Goal: Find specific page/section: Find specific page/section

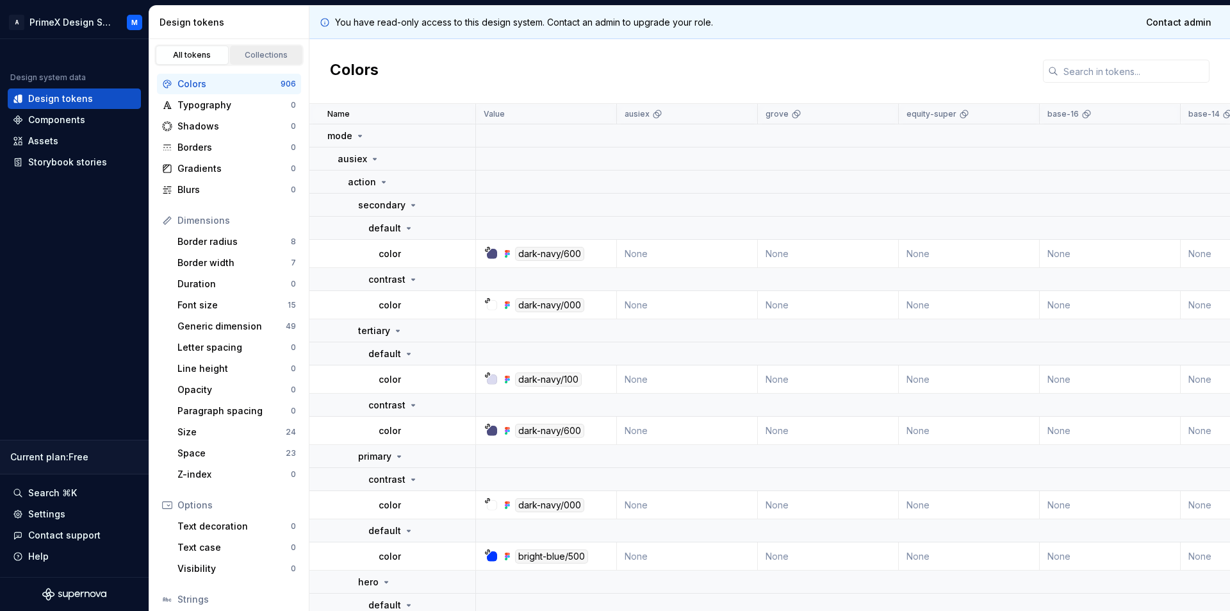
click at [253, 51] on div "Collections" at bounding box center [267, 55] width 64 height 10
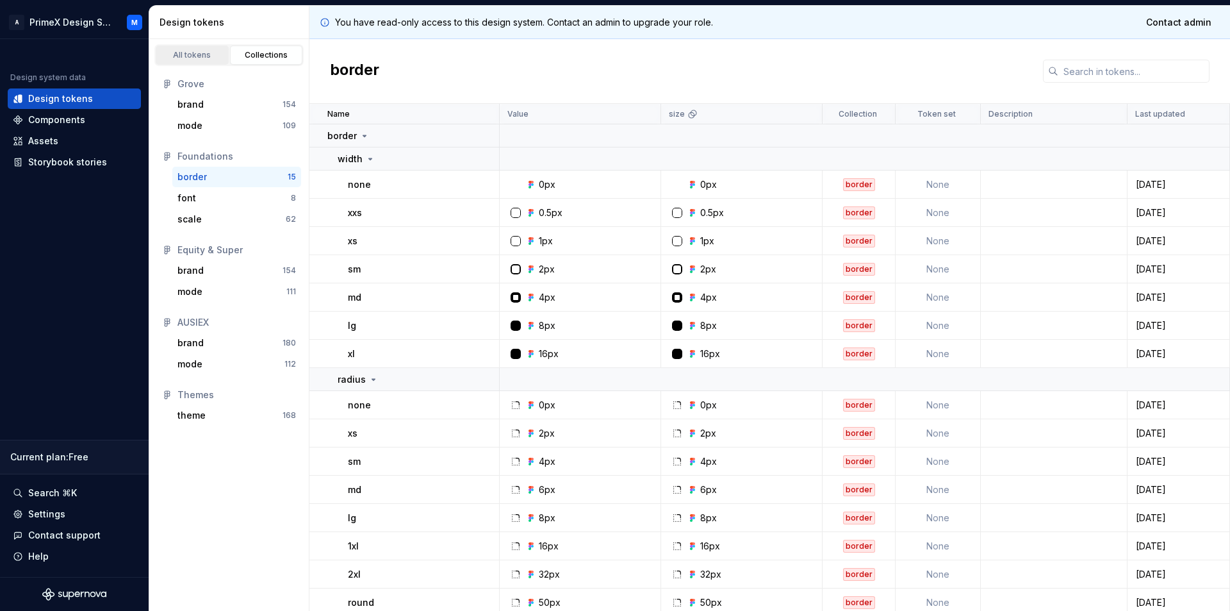
click at [195, 58] on div "All tokens" at bounding box center [192, 55] width 64 height 10
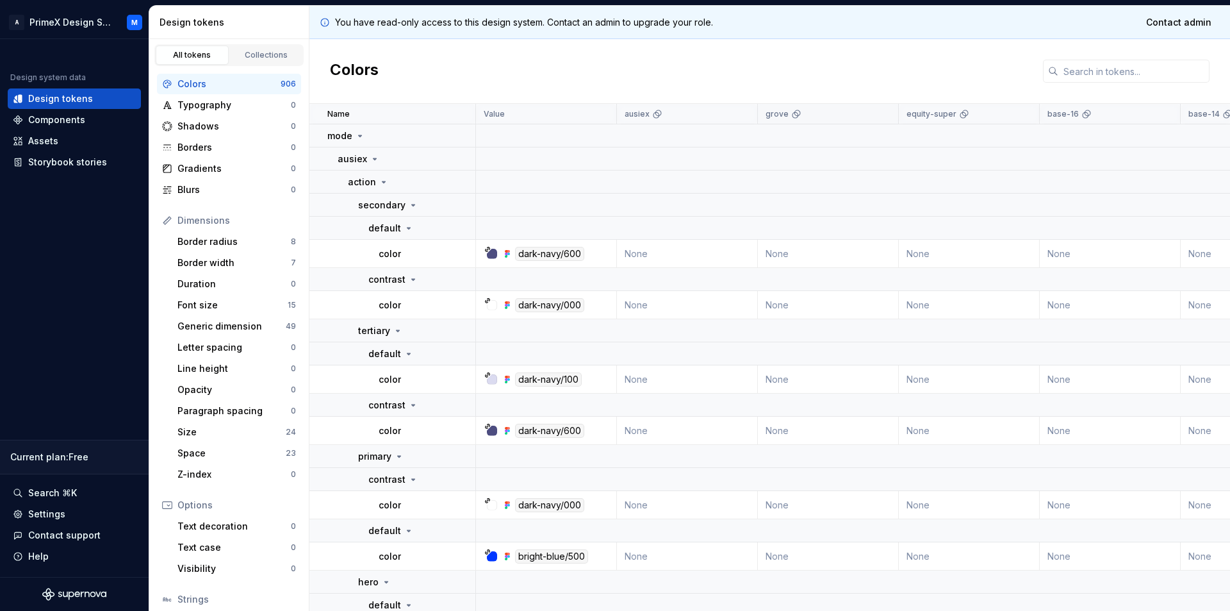
click at [795, 115] on icon at bounding box center [798, 113] width 6 height 6
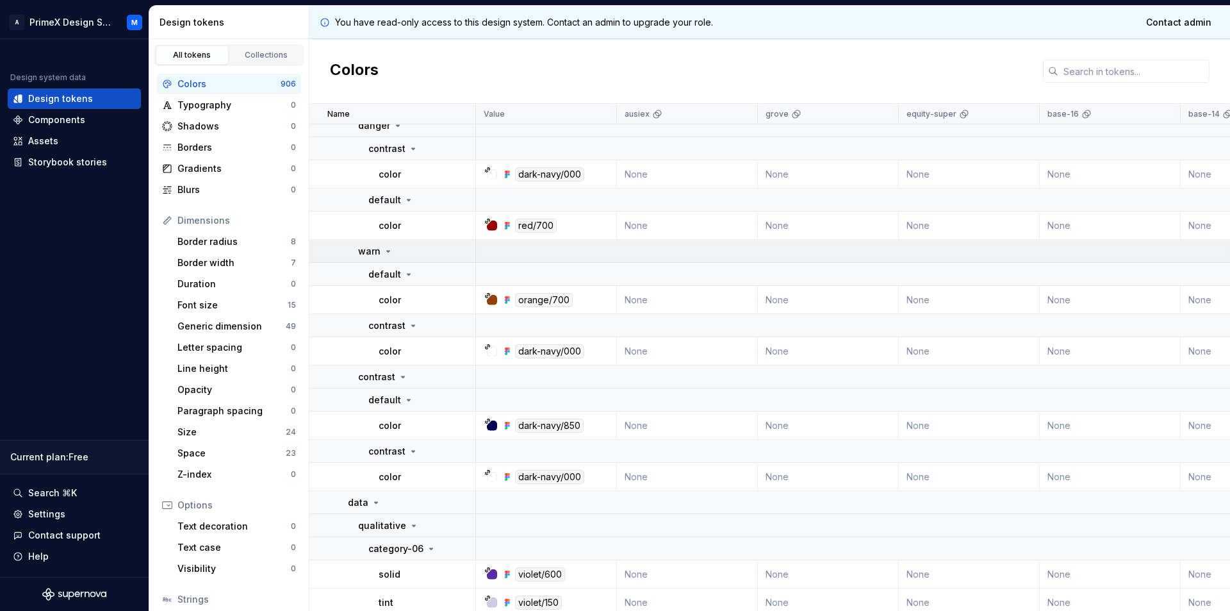
scroll to position [833, 0]
